Goal: Task Accomplishment & Management: Manage account settings

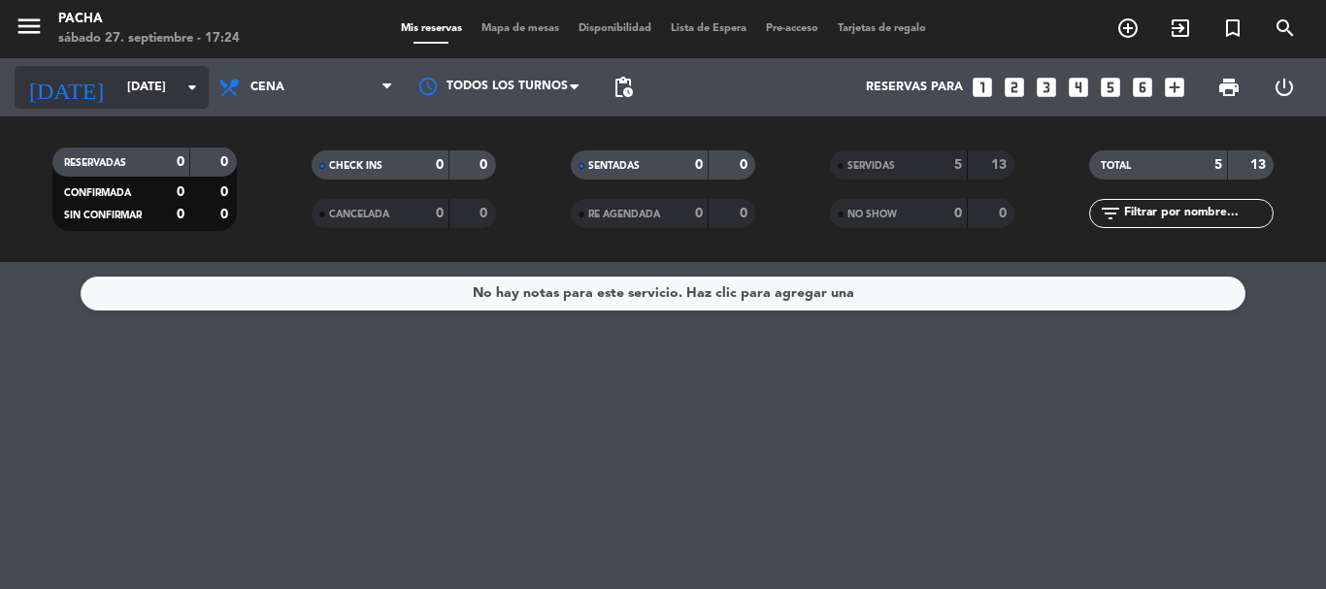
click at [167, 107] on div "[DATE] [DATE] arrow_drop_down" at bounding box center [112, 87] width 194 height 43
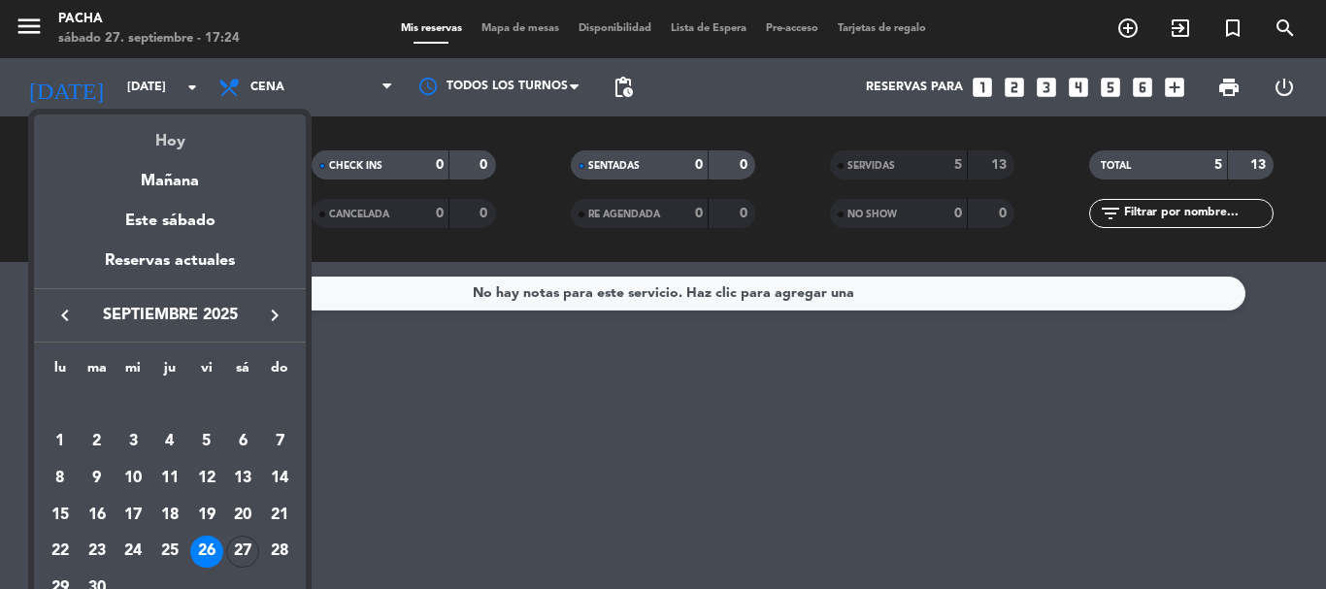
click at [181, 133] on div "Hoy" at bounding box center [170, 135] width 272 height 40
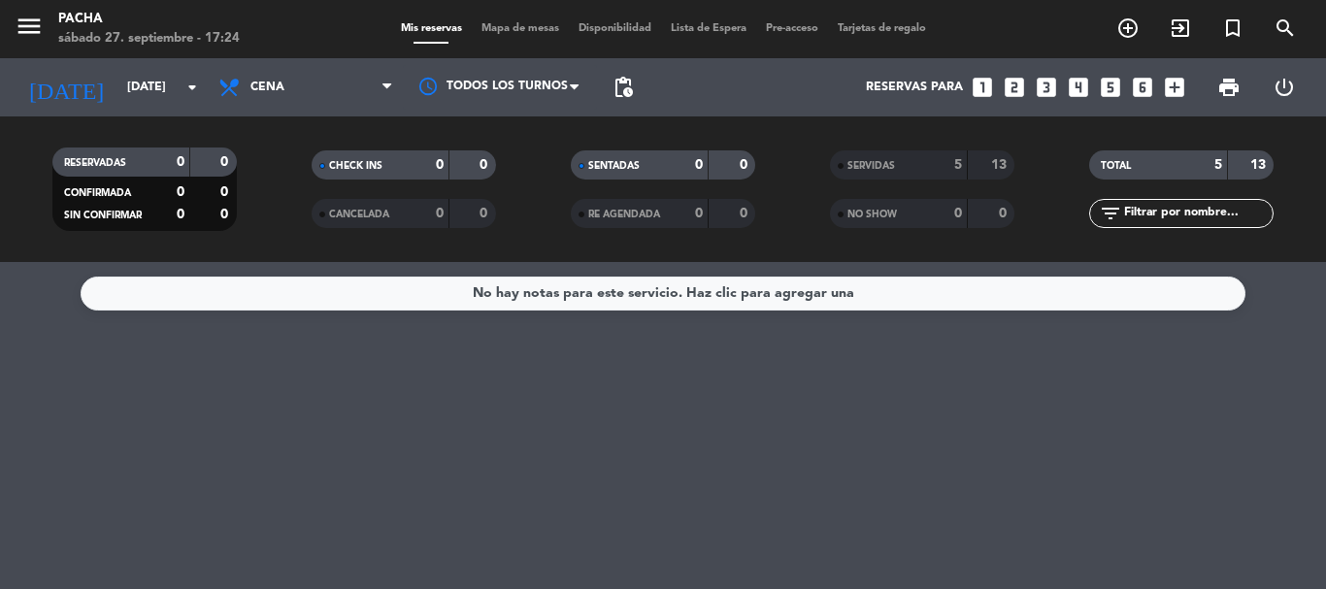
type input "[DATE]"
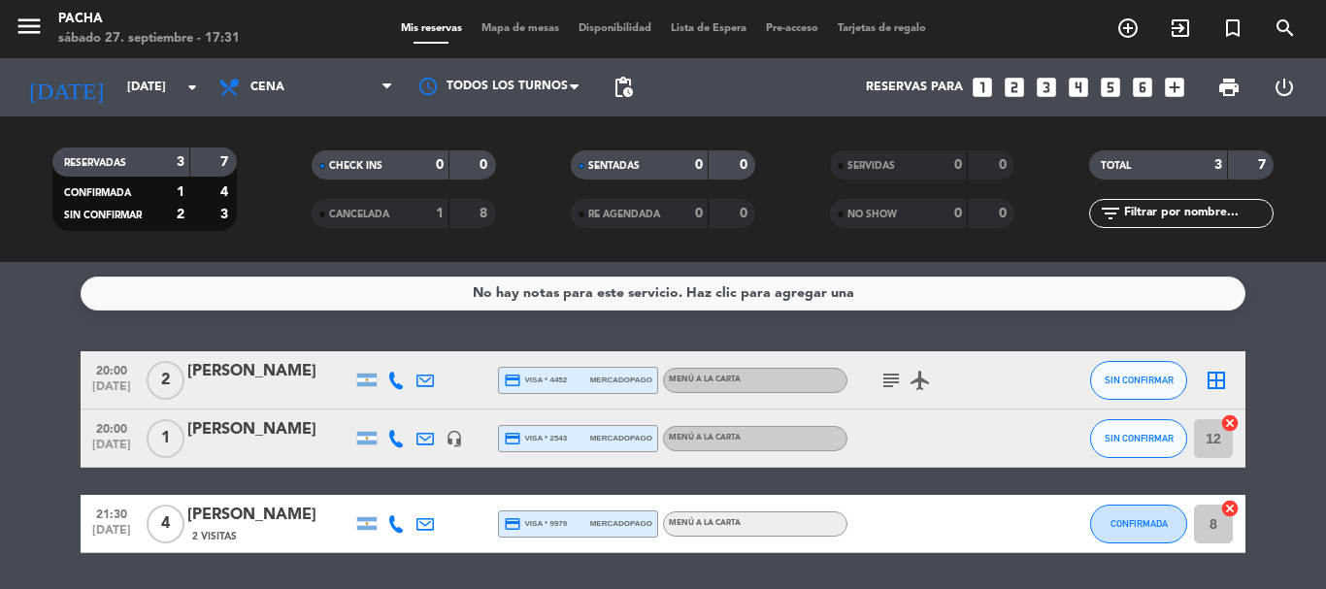
click at [889, 384] on icon "subject" at bounding box center [891, 380] width 23 height 23
click at [1217, 383] on icon "border_all" at bounding box center [1216, 380] width 23 height 23
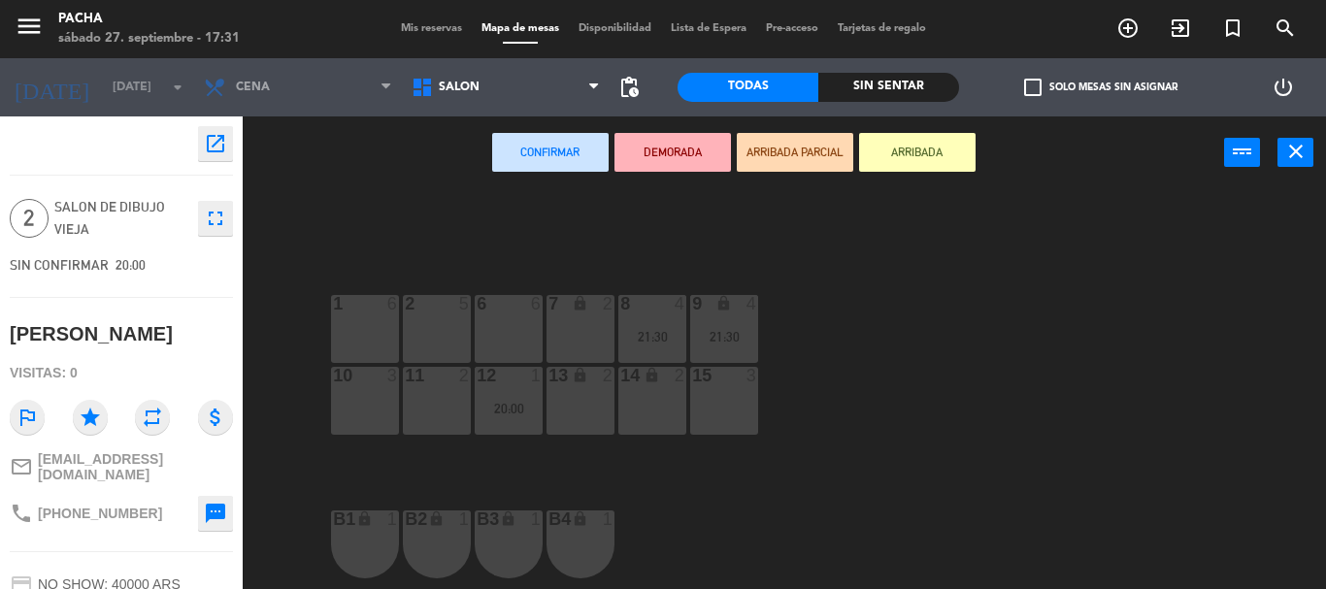
click at [583, 421] on div "13 lock 2" at bounding box center [581, 401] width 68 height 68
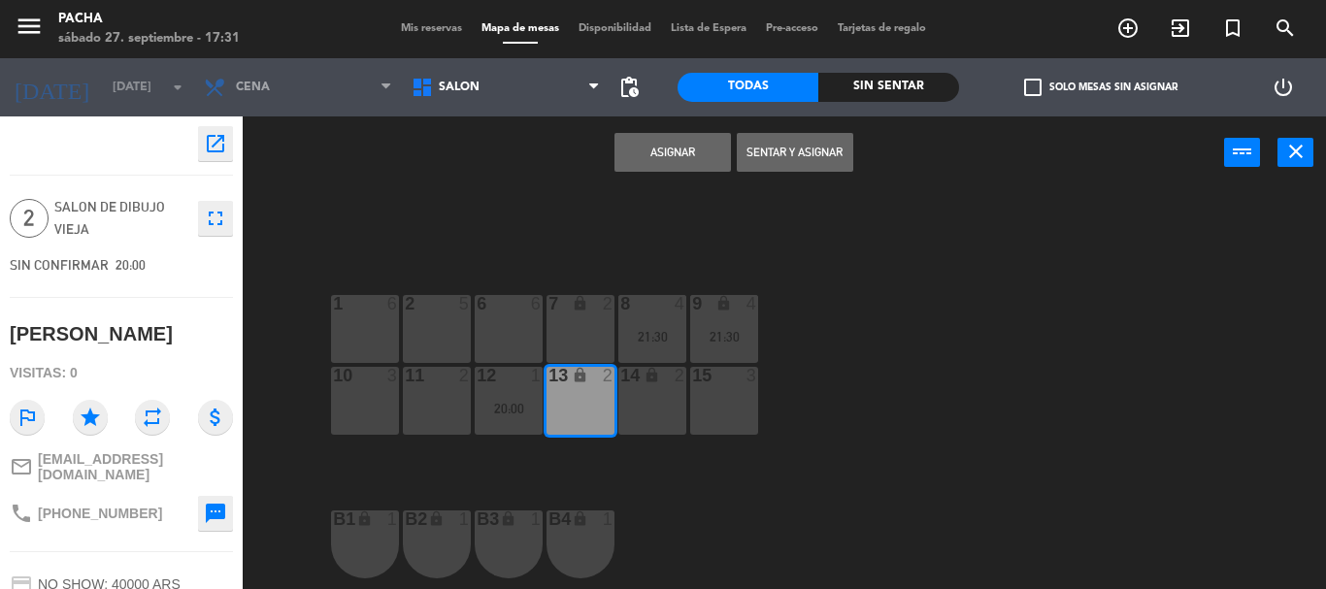
click at [634, 152] on button "Asignar" at bounding box center [673, 152] width 117 height 39
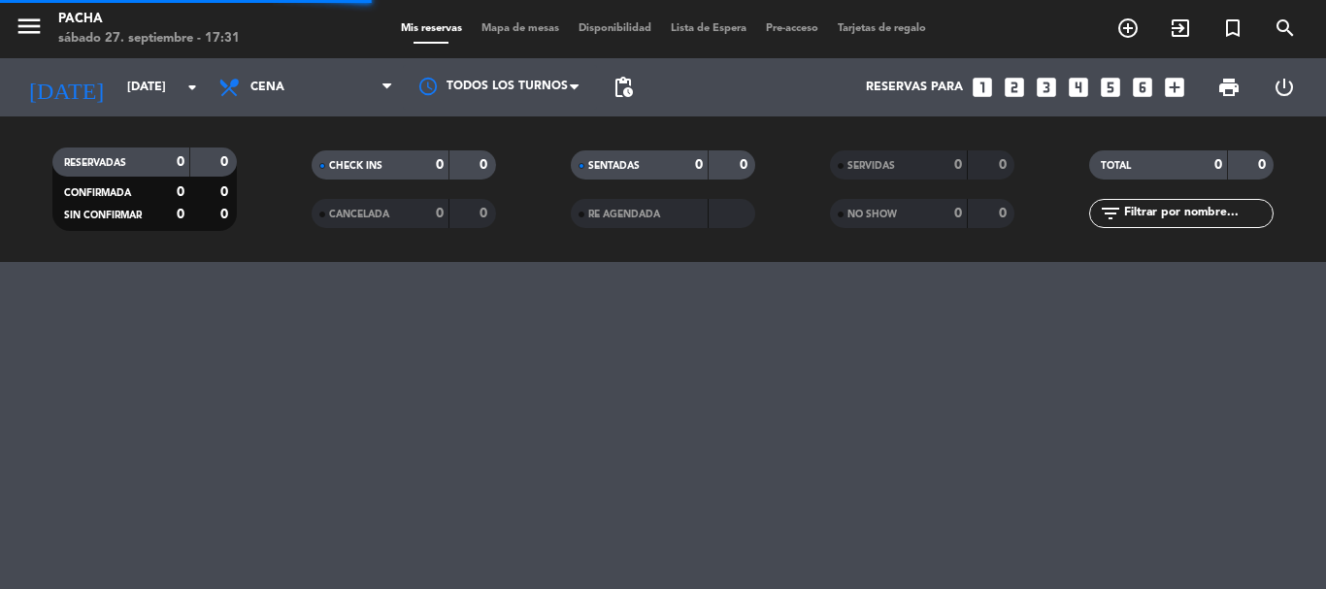
click at [813, 387] on div "menu Pacha [DATE] 27. septiembre - 17:31 Mis reservas Mapa de mesas Disponibili…" at bounding box center [663, 294] width 1326 height 589
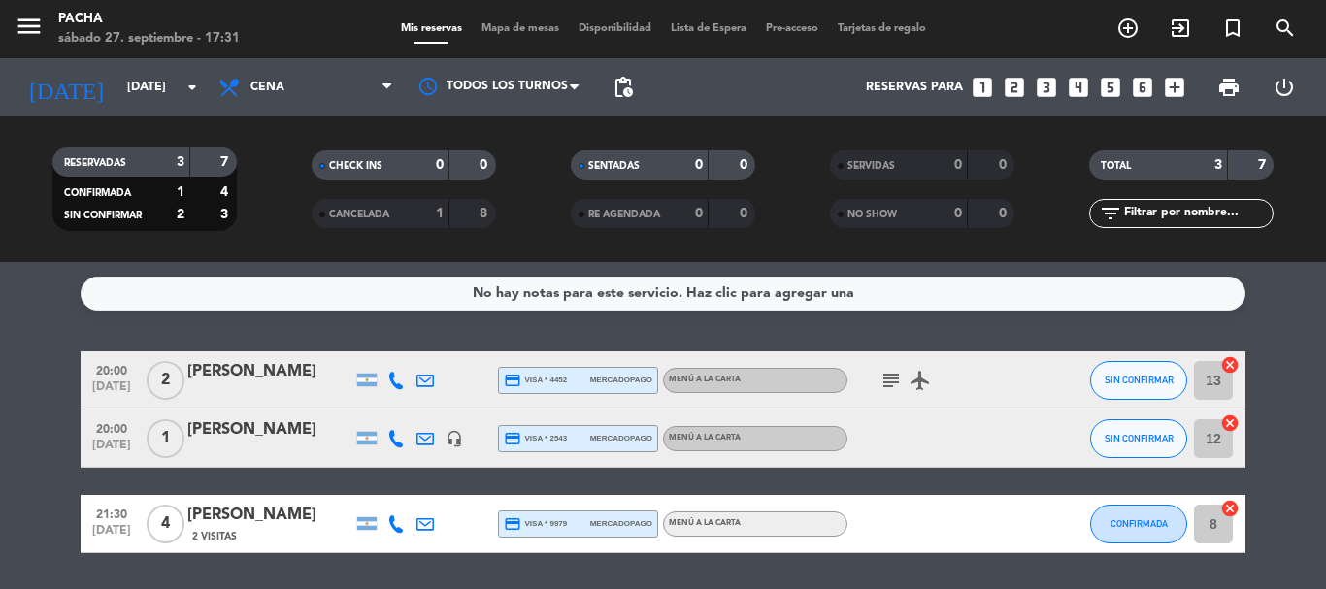
click at [884, 384] on icon "subject" at bounding box center [891, 380] width 23 height 23
click at [24, 377] on bookings-row "20:00 [DATE] 2 [PERSON_NAME] credit_card visa * 4452 mercadopago Menú a la cart…" at bounding box center [663, 452] width 1326 height 202
click at [345, 224] on div "CANCELADA" at bounding box center [361, 214] width 89 height 22
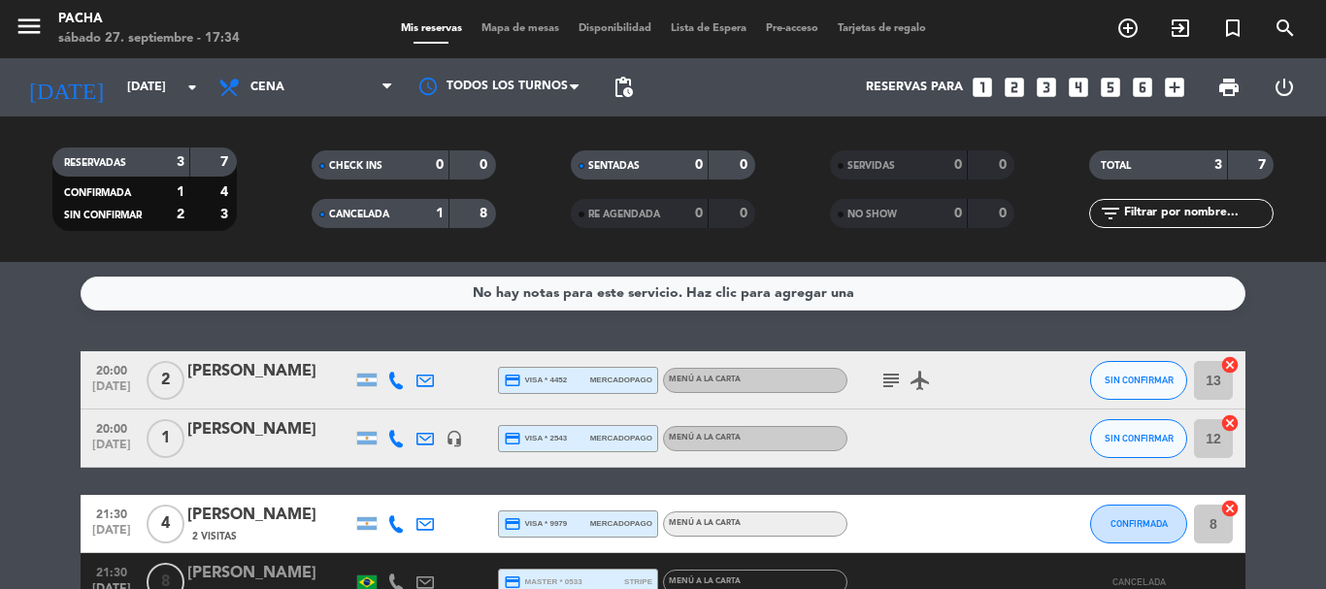
scroll to position [97, 0]
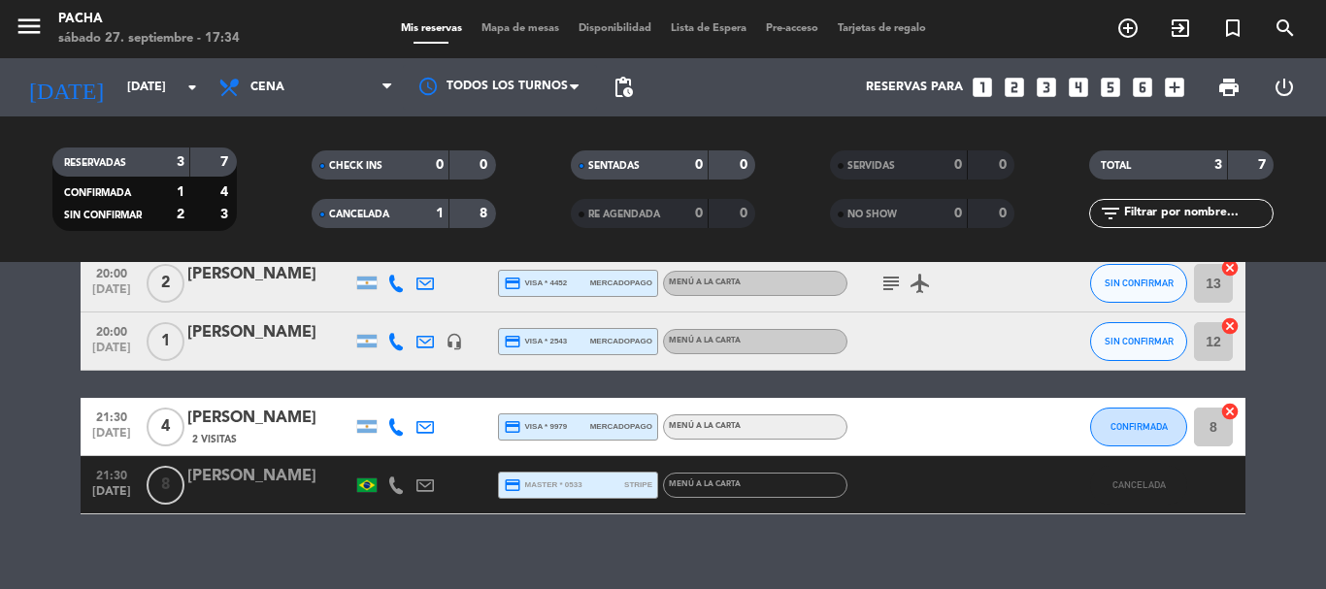
click at [359, 217] on span "CANCELADA" at bounding box center [359, 215] width 60 height 10
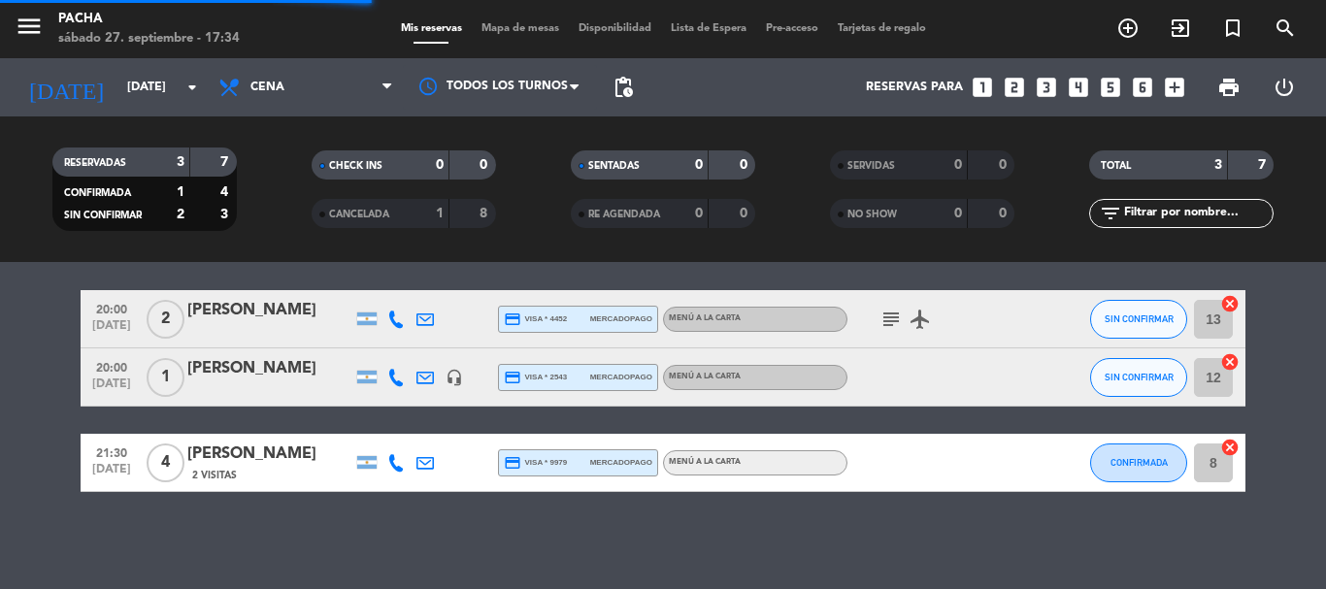
scroll to position [61, 0]
click at [186, 543] on div "No hay notas para este servicio. Haz clic para agregar una 20:00 [DATE] 2 [PERS…" at bounding box center [663, 425] width 1326 height 327
